Goal: Book appointment/travel/reservation

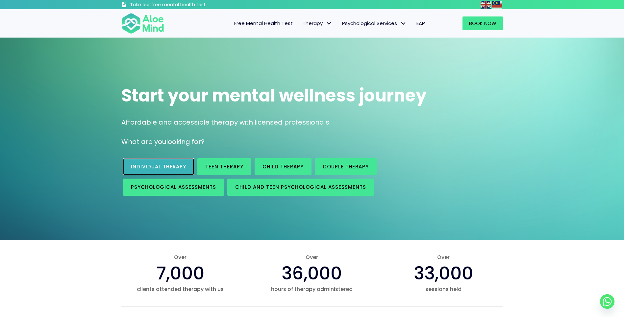
click at [146, 165] on span "Individual therapy" at bounding box center [158, 166] width 55 height 7
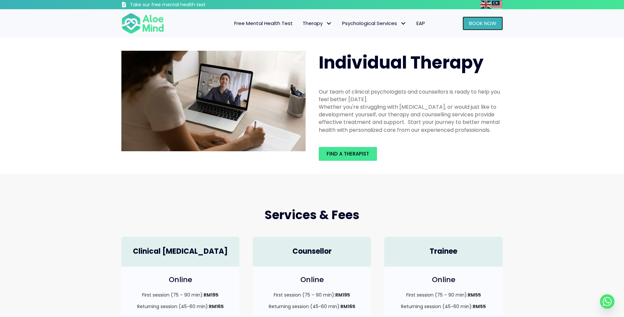
click at [484, 23] on span "Book Now" at bounding box center [482, 23] width 27 height 7
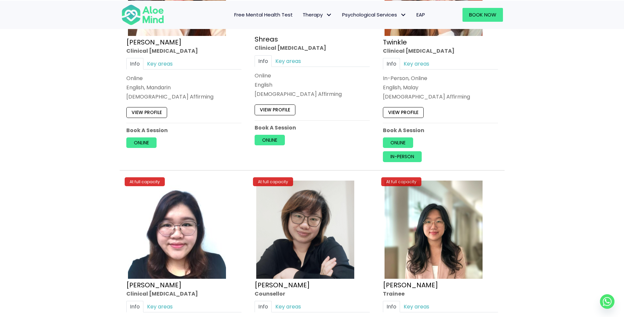
scroll to position [2534, 0]
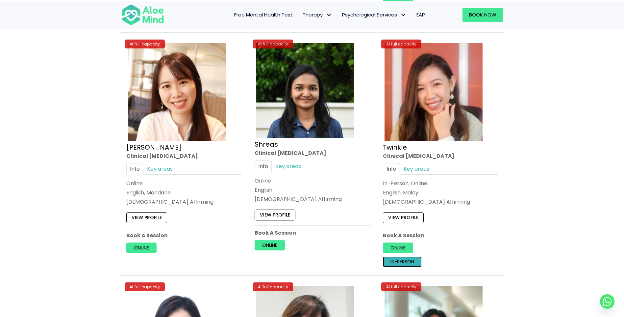
click at [405, 260] on link "In-person" at bounding box center [402, 261] width 39 height 11
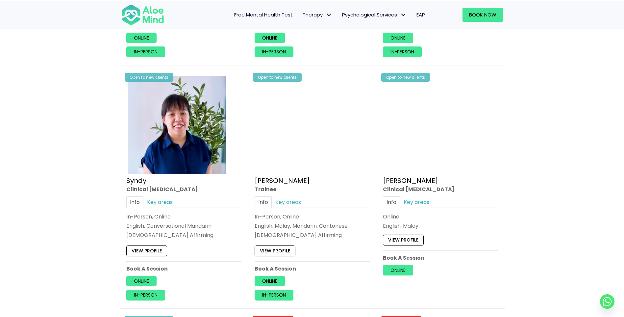
scroll to position [2007, 0]
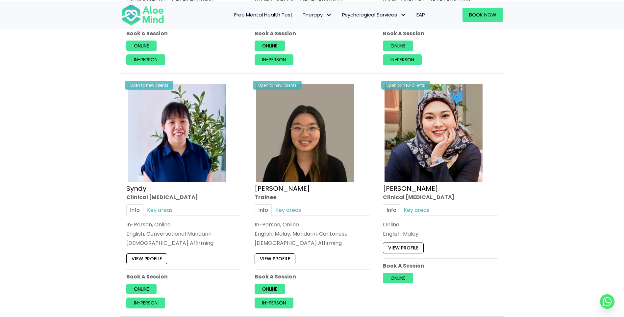
click at [255, 11] on span "Free Mental Health Test" at bounding box center [263, 14] width 59 height 7
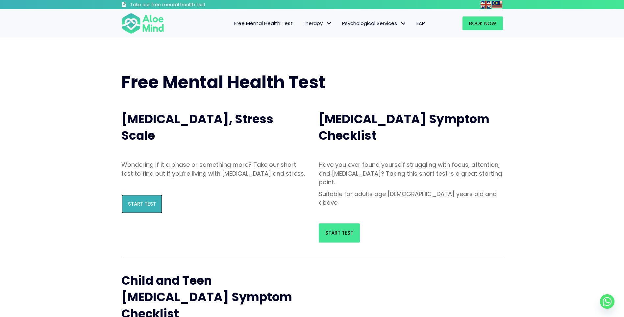
click at [137, 207] on span "Start Test" at bounding box center [142, 203] width 28 height 7
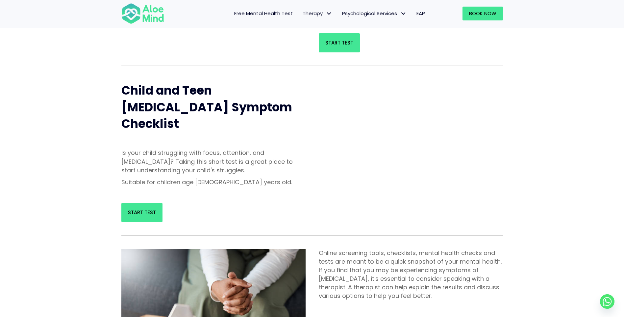
scroll to position [197, 0]
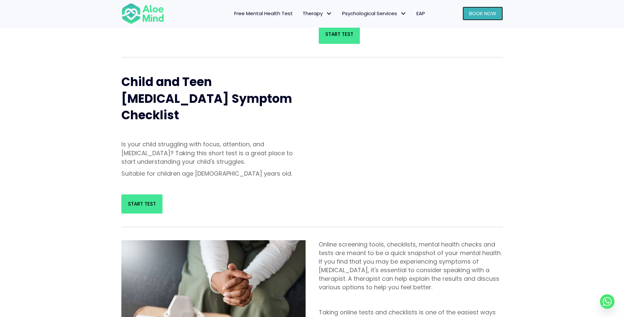
click at [484, 16] on span "Book Now" at bounding box center [482, 13] width 27 height 7
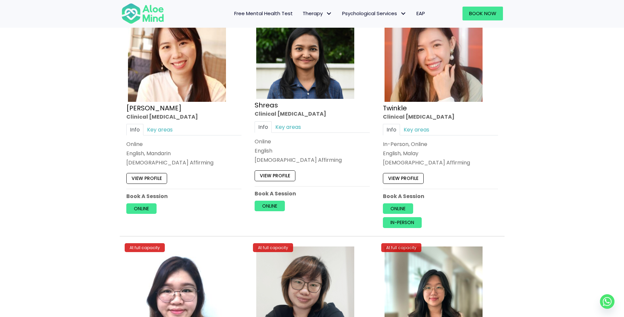
scroll to position [2567, 0]
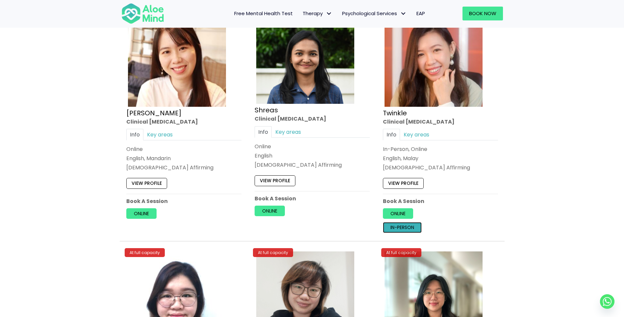
click at [404, 227] on link "In-person" at bounding box center [402, 227] width 39 height 11
click at [398, 229] on link "In-person" at bounding box center [402, 227] width 39 height 11
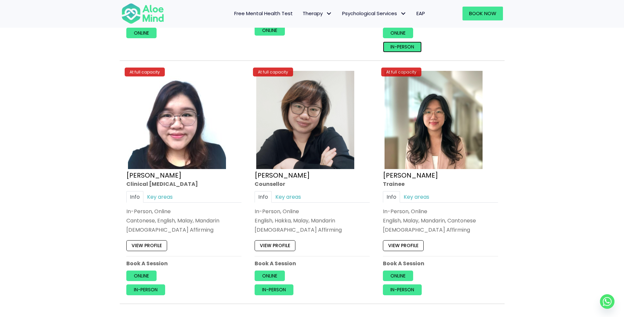
scroll to position [2600, 0]
